Goal: Task Accomplishment & Management: Manage account settings

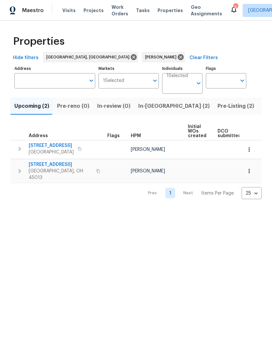
click at [262, 106] on span "Listed (12)" at bounding box center [275, 105] width 27 height 9
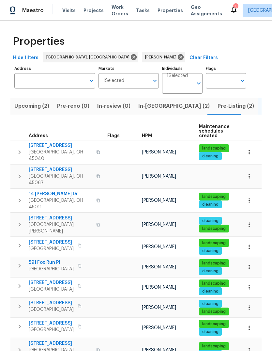
click at [65, 149] on span "Mason, OH 45040" at bounding box center [61, 155] width 64 height 13
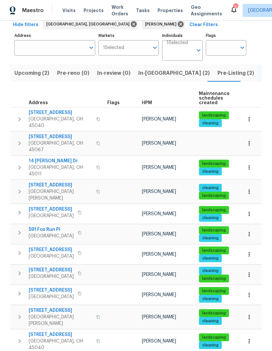
scroll to position [33, 0]
click at [47, 338] on span "Mason, OH 45040" at bounding box center [61, 344] width 64 height 13
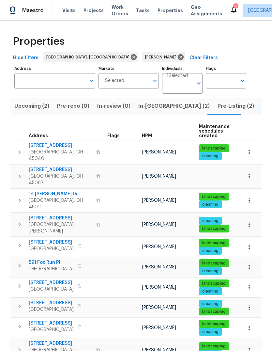
scroll to position [0, 0]
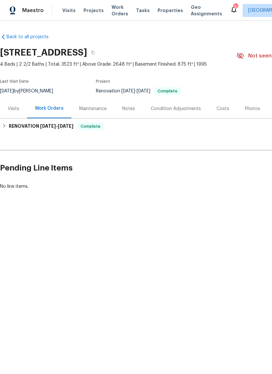
click at [15, 117] on div "Visits" at bounding box center [13, 108] width 27 height 19
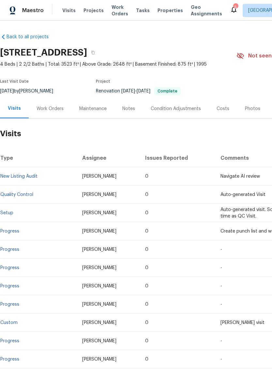
click at [95, 112] on div "Maintenance" at bounding box center [92, 108] width 43 height 19
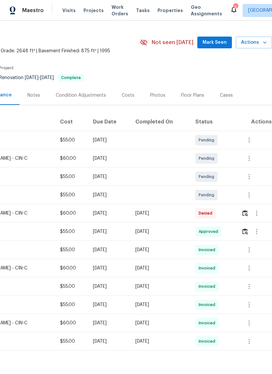
scroll to position [13, 97]
click at [259, 208] on button "button" at bounding box center [257, 213] width 16 height 16
click at [160, 196] on div at bounding box center [136, 187] width 272 height 374
click at [242, 215] on img "button" at bounding box center [245, 213] width 6 height 6
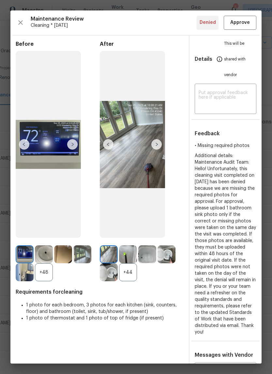
click at [237, 23] on span "Approve" at bounding box center [240, 23] width 20 height 8
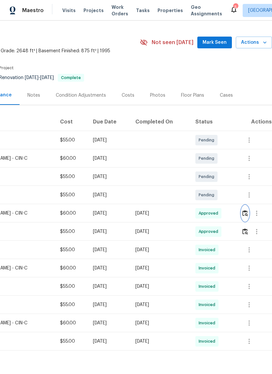
click at [247, 215] on img "button" at bounding box center [245, 213] width 6 height 6
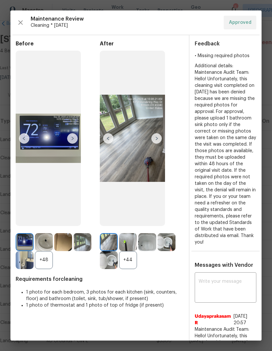
scroll to position [0, 0]
click at [151, 251] on img at bounding box center [147, 242] width 18 height 18
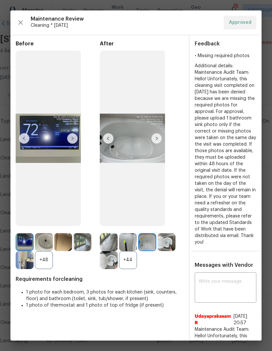
click at [148, 251] on img at bounding box center [147, 242] width 18 height 18
click at [129, 251] on img at bounding box center [128, 242] width 18 height 18
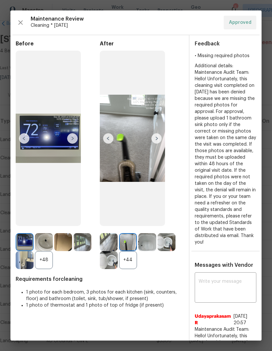
click at [170, 251] on img at bounding box center [167, 242] width 18 height 18
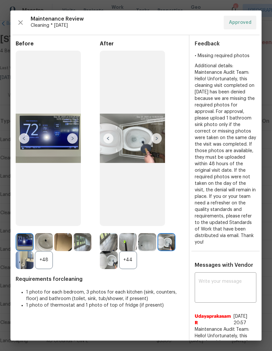
click at [159, 144] on img at bounding box center [156, 138] width 10 height 10
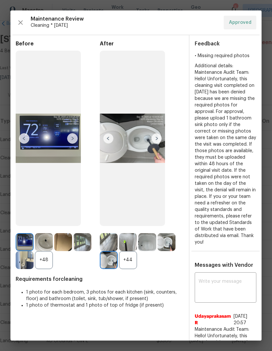
click at [155, 144] on img at bounding box center [156, 138] width 10 height 10
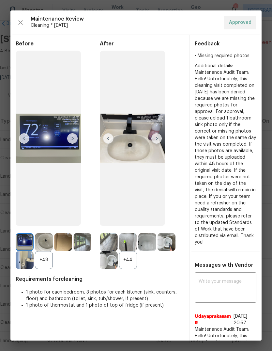
click at [161, 144] on img at bounding box center [156, 138] width 10 height 10
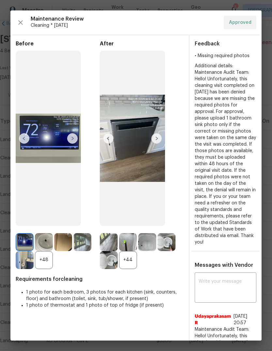
click at [157, 144] on img at bounding box center [156, 138] width 10 height 10
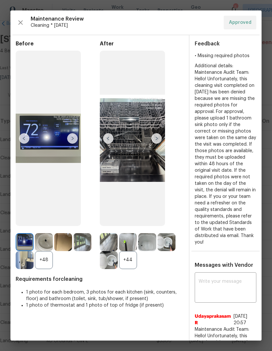
click at [157, 144] on img at bounding box center [156, 138] width 10 height 10
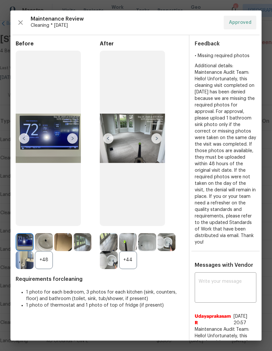
click at [159, 144] on img at bounding box center [156, 138] width 10 height 10
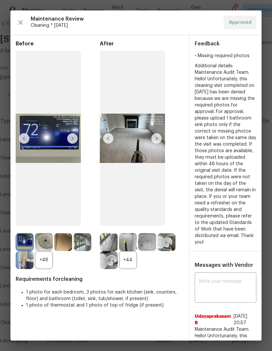
click at [153, 144] on img at bounding box center [156, 138] width 10 height 10
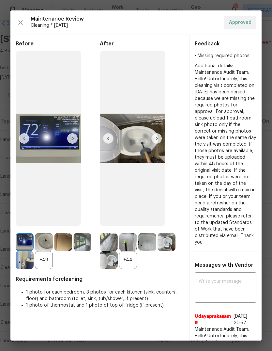
click at [157, 144] on img at bounding box center [156, 138] width 10 height 10
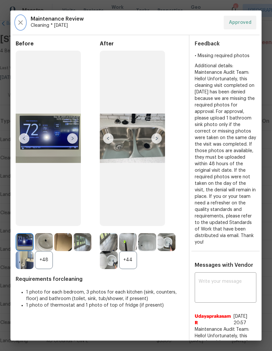
click at [24, 23] on button "button" at bounding box center [21, 23] width 10 height 14
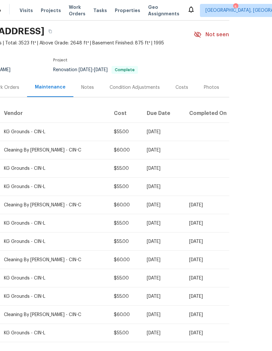
scroll to position [21, 0]
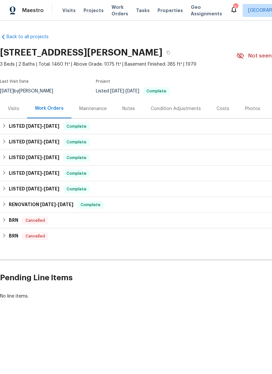
click at [88, 110] on div "Maintenance" at bounding box center [92, 108] width 27 height 7
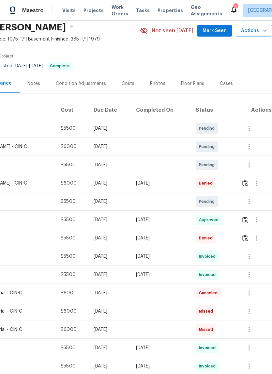
scroll to position [25, 97]
click at [247, 185] on img "button" at bounding box center [245, 183] width 6 height 6
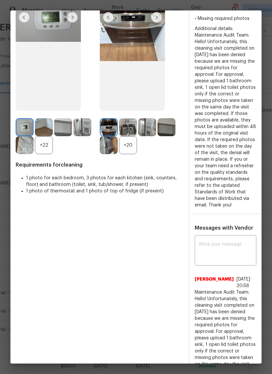
scroll to position [123, 0]
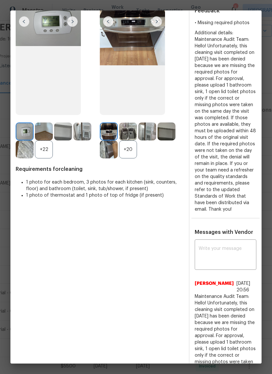
click at [109, 140] on img at bounding box center [109, 131] width 18 height 18
click at [50, 140] on img at bounding box center [44, 131] width 18 height 18
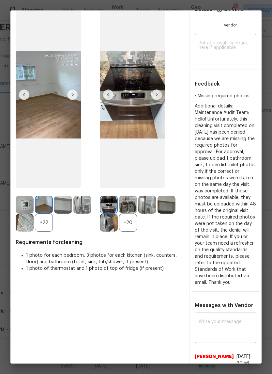
scroll to position [40, 0]
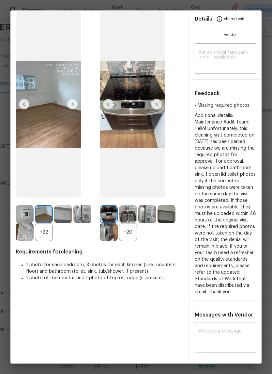
click at [71, 109] on img at bounding box center [72, 104] width 10 height 10
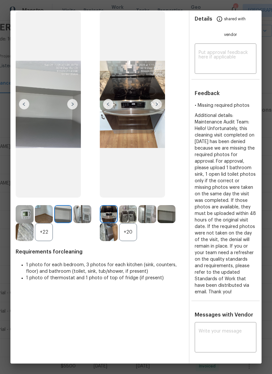
click at [69, 109] on img at bounding box center [72, 104] width 10 height 10
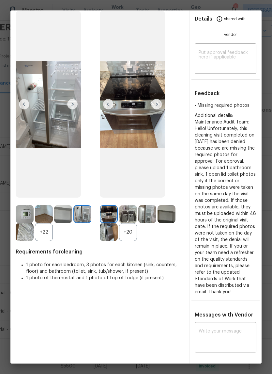
click at [73, 109] on img at bounding box center [72, 104] width 10 height 10
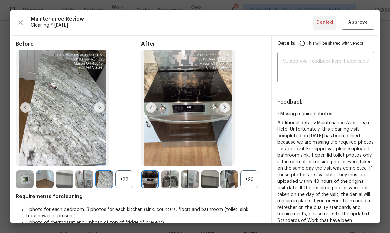
scroll to position [0, 0]
click at [272, 24] on span "Approve" at bounding box center [358, 23] width 20 height 8
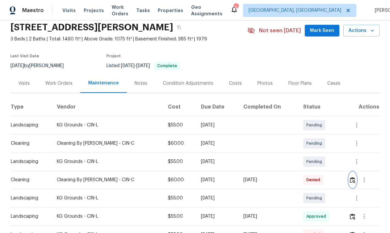
scroll to position [25, 0]
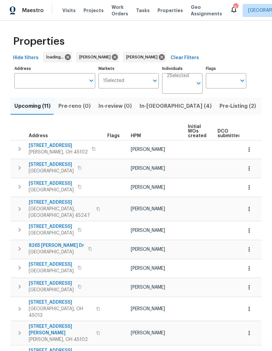
scroll to position [24, 0]
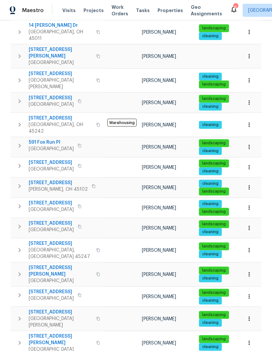
scroll to position [24, 0]
click at [44, 333] on span "6 Clarke Ct" at bounding box center [61, 339] width 64 height 13
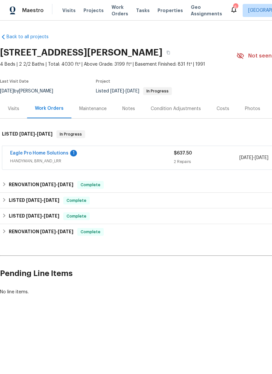
click at [41, 161] on span "HANDYMAN, BRN_AND_LRR" at bounding box center [92, 161] width 164 height 7
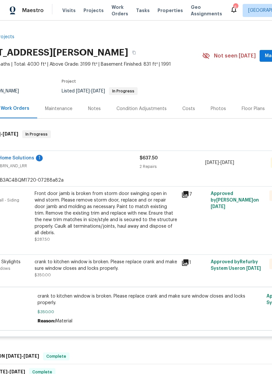
scroll to position [0, 34]
click at [56, 110] on div "Maintenance" at bounding box center [58, 108] width 27 height 7
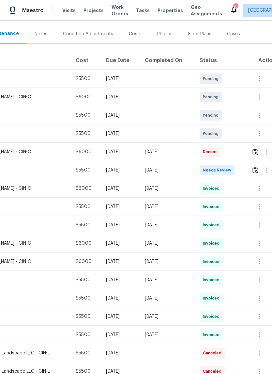
scroll to position [75, 93]
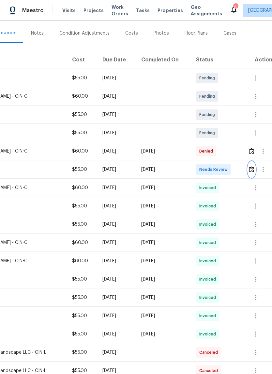
click at [253, 167] on img "button" at bounding box center [252, 169] width 6 height 6
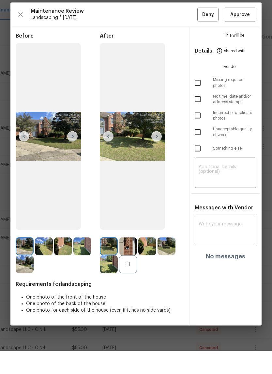
scroll to position [10, 0]
click at [22, 260] on img at bounding box center [25, 269] width 18 height 18
click at [46, 260] on img at bounding box center [44, 269] width 18 height 18
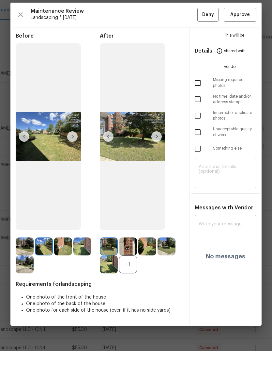
click at [70, 154] on img at bounding box center [72, 159] width 10 height 10
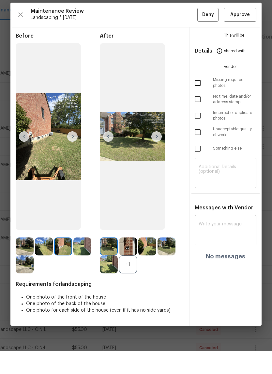
click at [71, 154] on img at bounding box center [72, 159] width 10 height 10
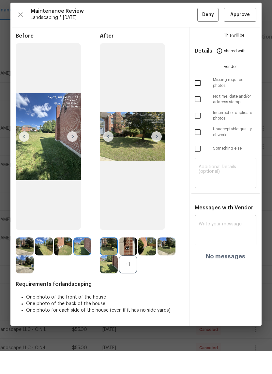
click at [75, 154] on img at bounding box center [72, 159] width 10 height 10
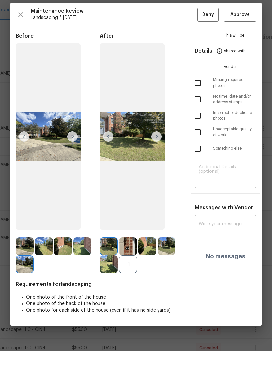
click at [69, 154] on img at bounding box center [72, 159] width 10 height 10
click at [19, 34] on icon "button" at bounding box center [21, 38] width 8 height 8
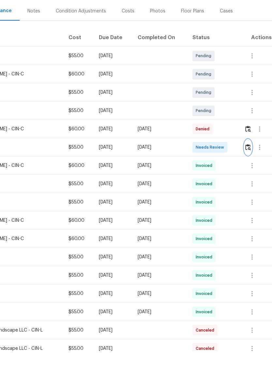
scroll to position [75, 97]
click at [250, 148] on img "button" at bounding box center [248, 151] width 6 height 6
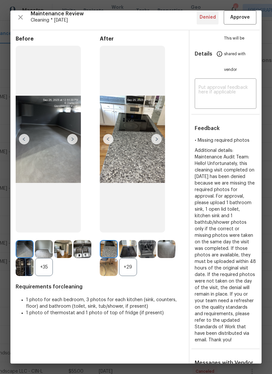
scroll to position [8, 0]
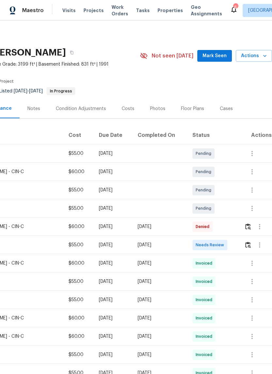
scroll to position [0, 97]
click at [251, 228] on img "button" at bounding box center [248, 226] width 6 height 6
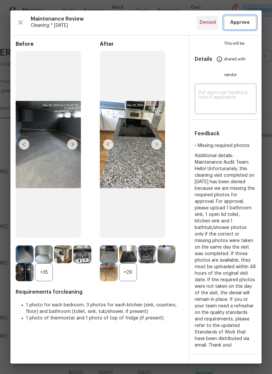
click at [231, 25] on span "Approve" at bounding box center [240, 23] width 20 height 8
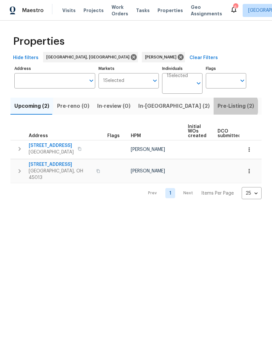
click at [218, 107] on span "Pre-Listing (2)" at bounding box center [236, 105] width 37 height 9
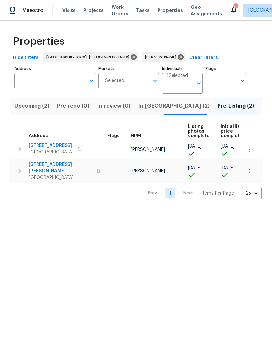
click at [42, 165] on span "[STREET_ADDRESS][PERSON_NAME]" at bounding box center [61, 167] width 64 height 13
click at [119, 209] on html "Maestro Visits Projects Work Orders Tasks Properties Geo Assignments 6 [GEOGRAP…" at bounding box center [136, 104] width 272 height 209
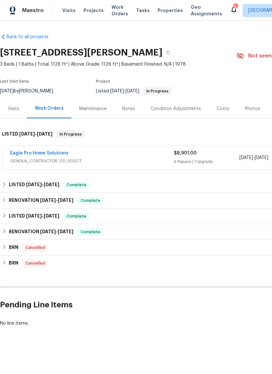
click at [127, 107] on div "Notes" at bounding box center [128, 108] width 13 height 7
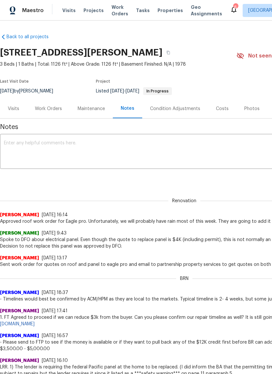
click at [23, 148] on textarea at bounding box center [184, 152] width 361 height 23
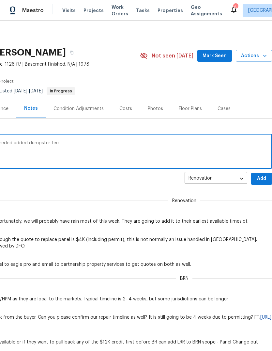
scroll to position [0, 97]
type textarea "Roof completed. 2nd layer removal was needed added dumpster fee"
click at [264, 181] on span "Add" at bounding box center [261, 179] width 10 height 8
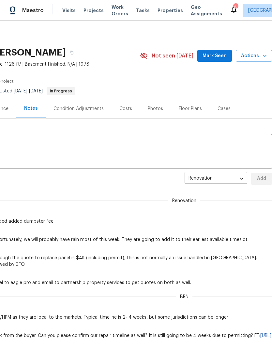
click at [262, 54] on icon "button" at bounding box center [265, 56] width 7 height 7
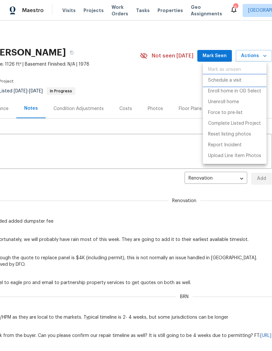
click at [242, 81] on li "Schedule a visit" at bounding box center [235, 80] width 64 height 11
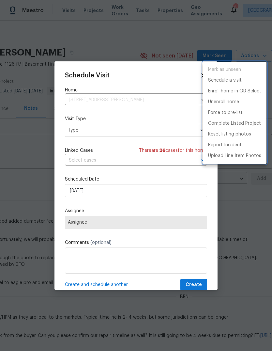
click at [148, 130] on div at bounding box center [136, 175] width 272 height 351
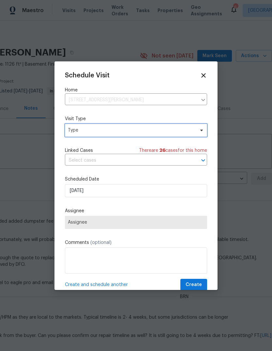
click at [135, 132] on span "Type" at bounding box center [131, 130] width 127 height 7
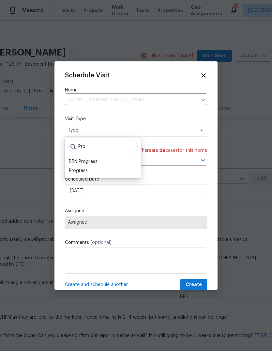
type input "Pro"
click at [94, 172] on div "Progress" at bounding box center [103, 170] width 72 height 9
click at [85, 172] on div "Progress" at bounding box center [78, 170] width 19 height 7
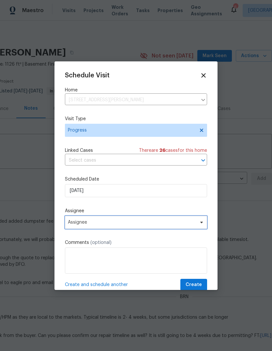
click at [169, 227] on span "Assignee" at bounding box center [136, 222] width 142 height 13
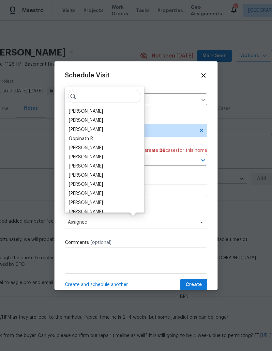
click at [97, 112] on div "[PERSON_NAME]" at bounding box center [105, 111] width 76 height 9
click at [92, 109] on div "[PERSON_NAME]" at bounding box center [86, 111] width 34 height 7
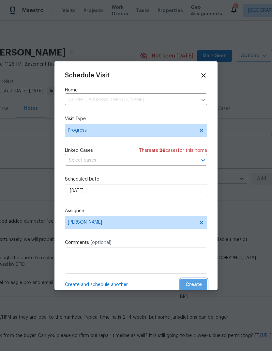
click at [195, 285] on span "Create" at bounding box center [194, 285] width 16 height 8
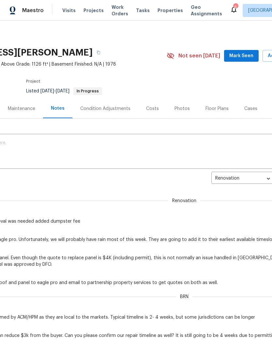
scroll to position [0, 71]
